Goal: Task Accomplishment & Management: Manage account settings

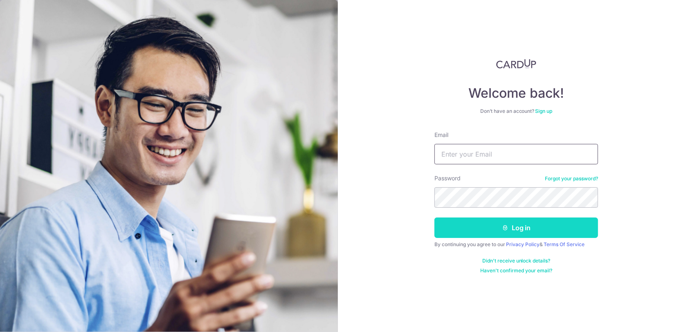
type input "[EMAIL_ADDRESS][DOMAIN_NAME]"
click at [498, 233] on button "Log in" at bounding box center [517, 228] width 164 height 20
